Goal: Navigation & Orientation: Go to known website

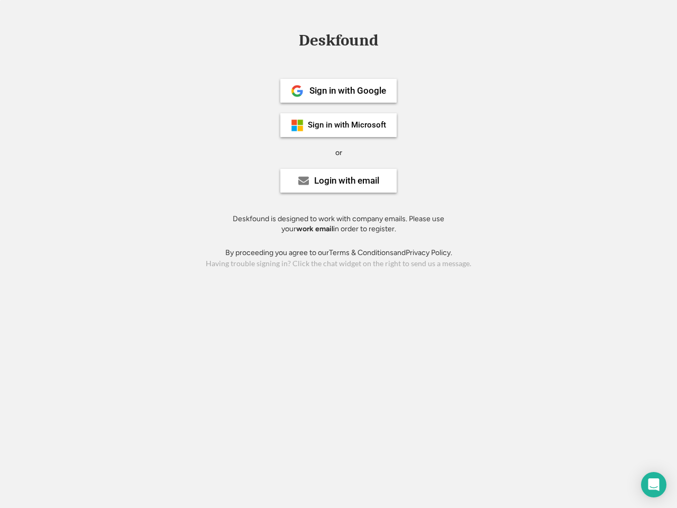
click at [338, 151] on div "or" at bounding box center [338, 153] width 7 height 11
click at [338, 42] on div "Deskfound" at bounding box center [338, 40] width 90 height 16
click at [289, 40] on div "Deskfound" at bounding box center [338, 42] width 677 height 20
click at [338, 42] on div "Deskfound" at bounding box center [338, 40] width 90 height 16
click at [338, 152] on div "or" at bounding box center [338, 153] width 7 height 11
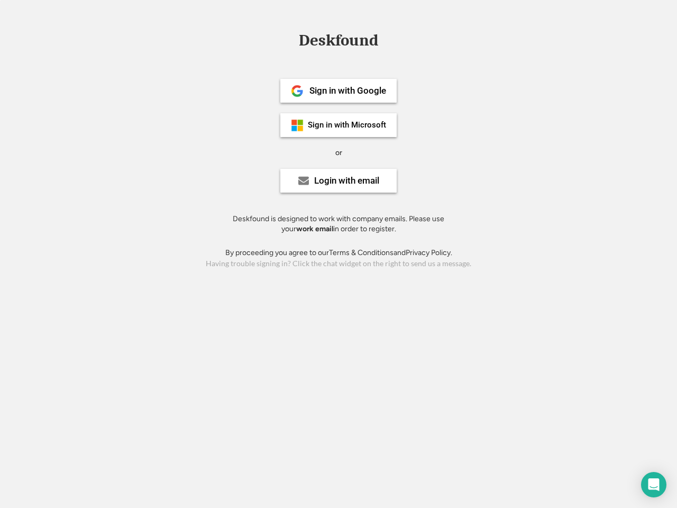
click at [338, 90] on div "Sign in with Google" at bounding box center [347, 90] width 77 height 9
click at [347, 90] on div "Sign in with Google" at bounding box center [347, 90] width 77 height 9
click at [297, 91] on img at bounding box center [297, 91] width 13 height 13
click at [338, 125] on div "Sign in with Microsoft" at bounding box center [347, 125] width 78 height 8
click at [347, 125] on div "Sign in with Microsoft" at bounding box center [347, 125] width 78 height 8
